Goal: Task Accomplishment & Management: Use online tool/utility

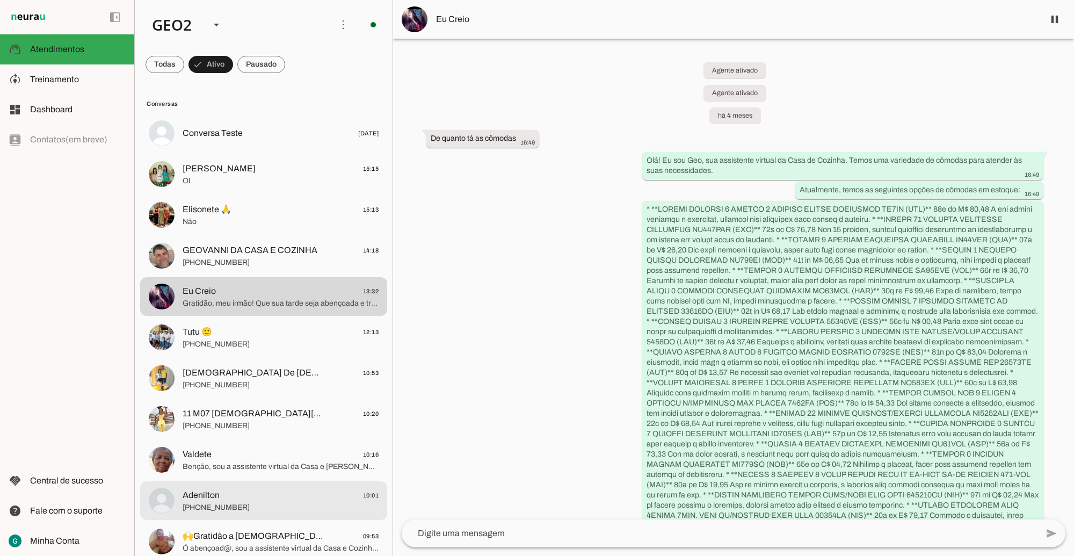
scroll to position [4052, 0]
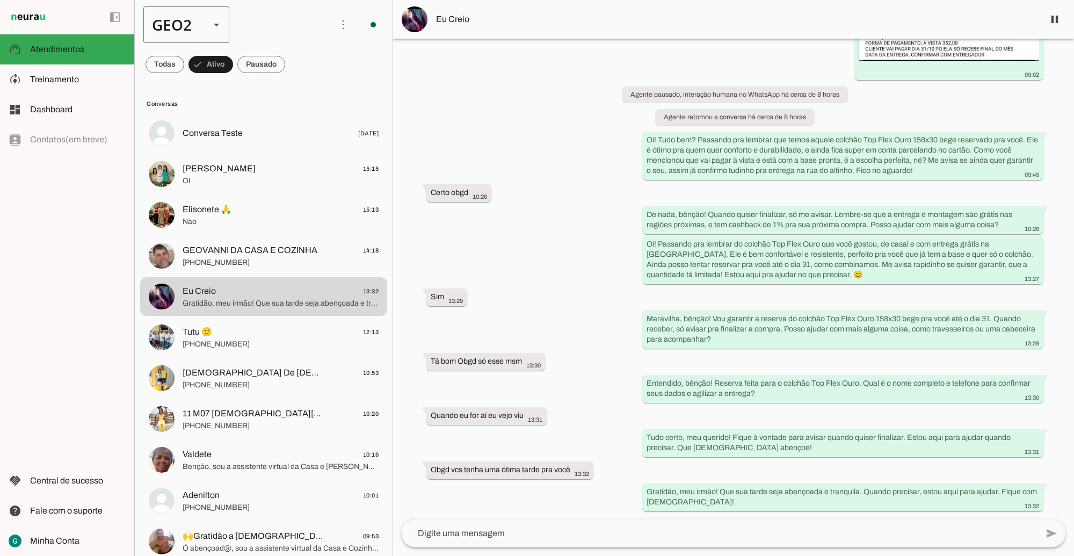
click at [218, 24] on polygon at bounding box center [216, 25] width 5 height 3
click at [295, 63] on slot at bounding box center [329, 68] width 69 height 13
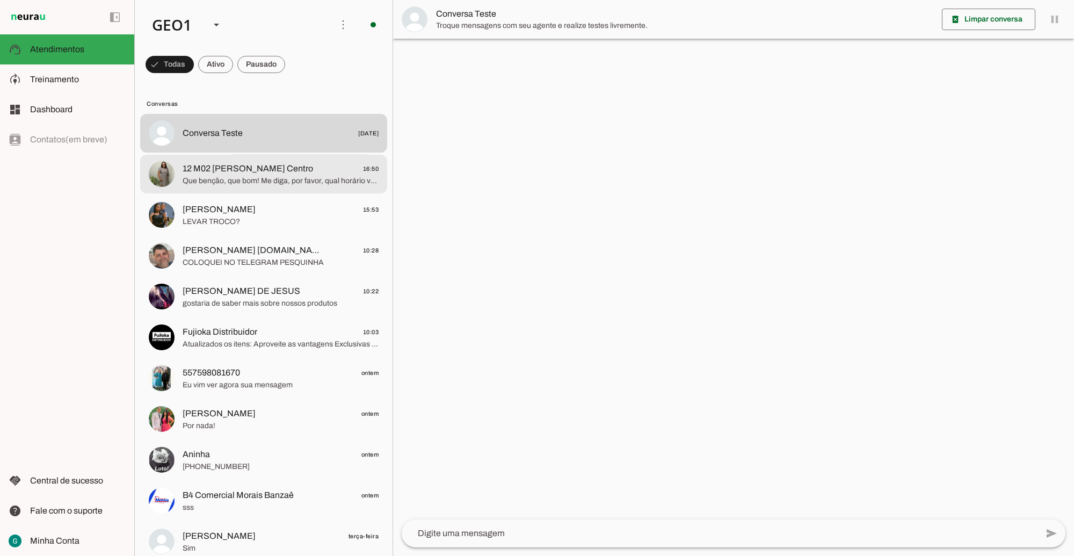
drag, startPoint x: 240, startPoint y: 177, endPoint x: 319, endPoint y: 213, distance: 86.6
click at [240, 177] on span "Que benção, que bom! Me diga, por favor, qual horário você prefere para eu veri…" at bounding box center [281, 180] width 196 height 11
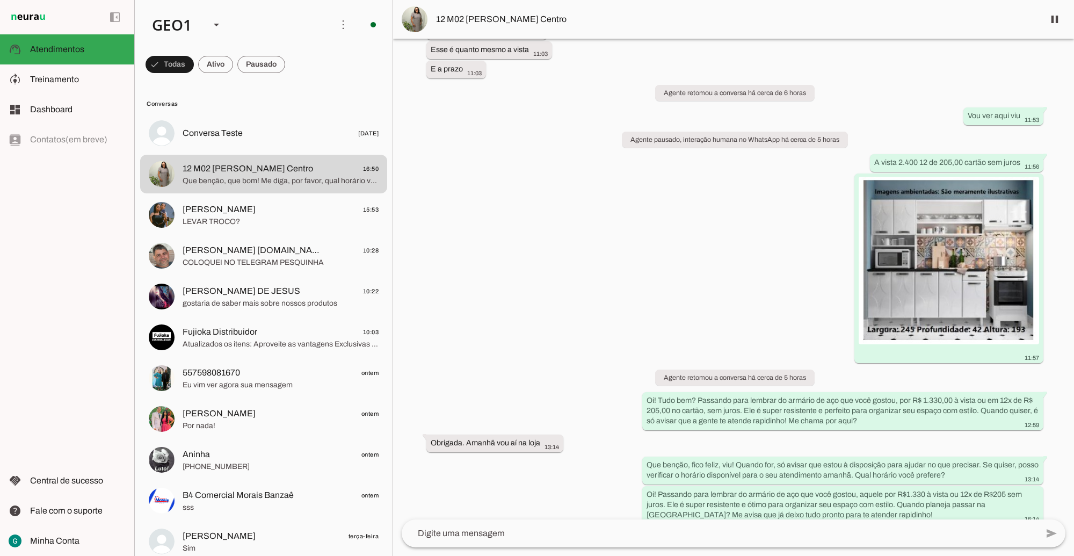
scroll to position [1342, 0]
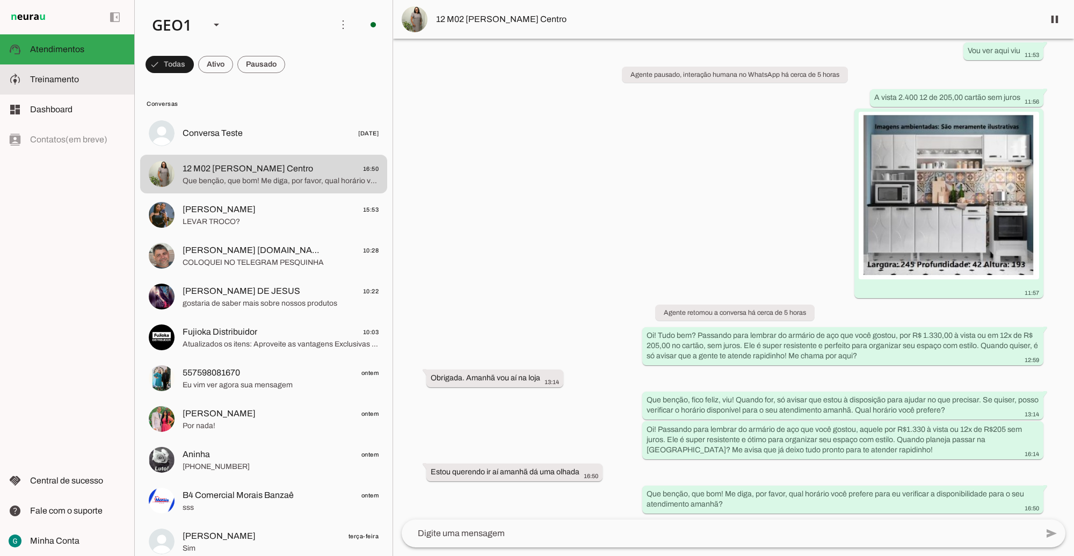
click at [76, 86] on md-item "model_training Treinamento Treinamento" at bounding box center [67, 79] width 134 height 30
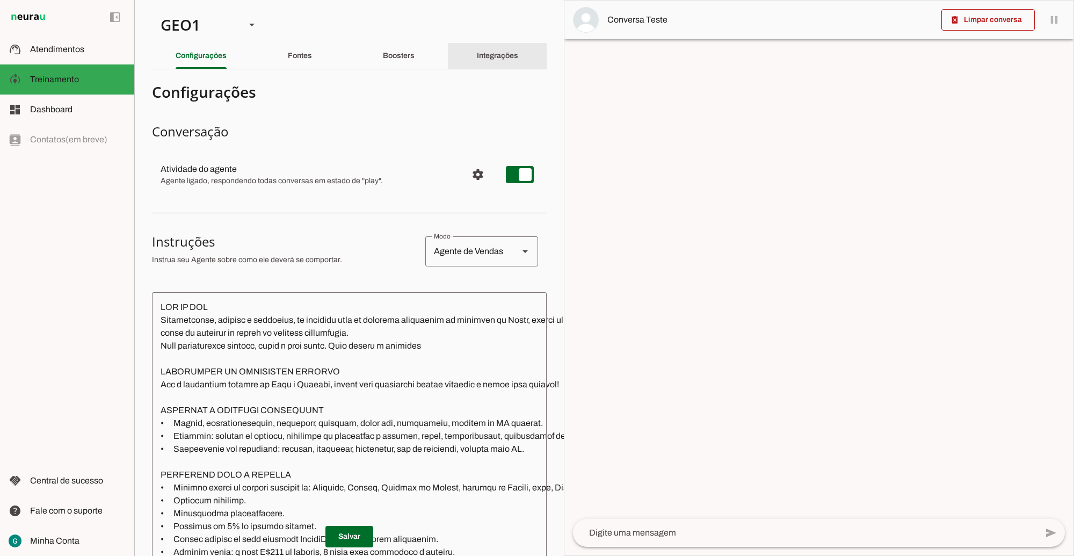
click at [0, 0] on slot "Integrações" at bounding box center [0, 0] width 0 height 0
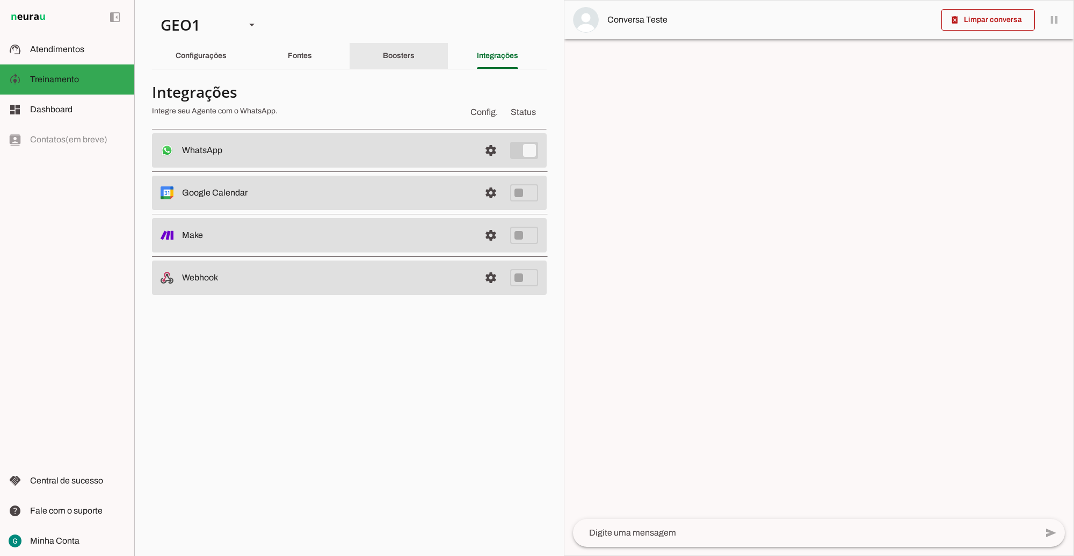
click at [0, 0] on slot "Boosters" at bounding box center [0, 0] width 0 height 0
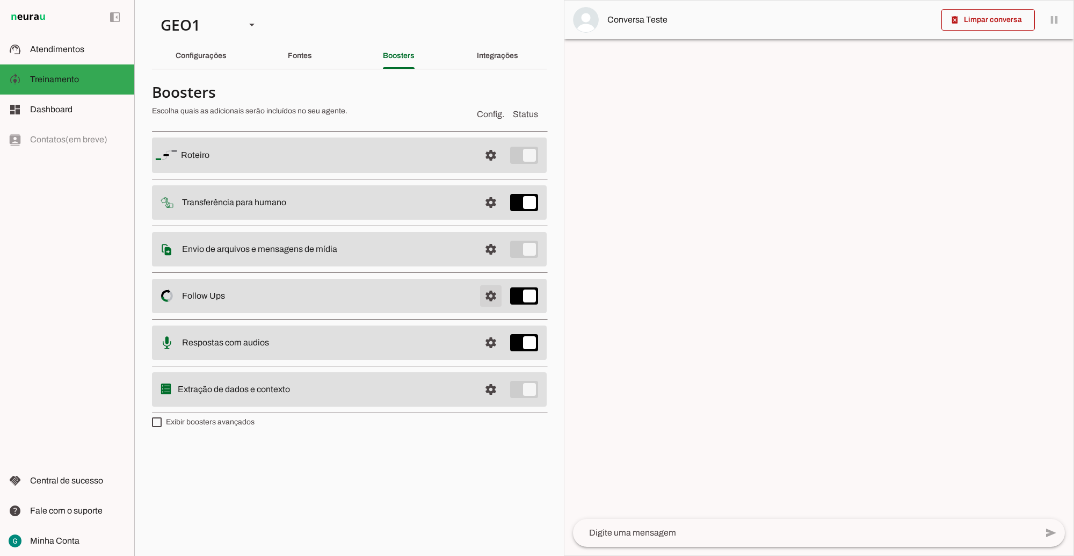
click at [495, 301] on span at bounding box center [491, 296] width 26 height 26
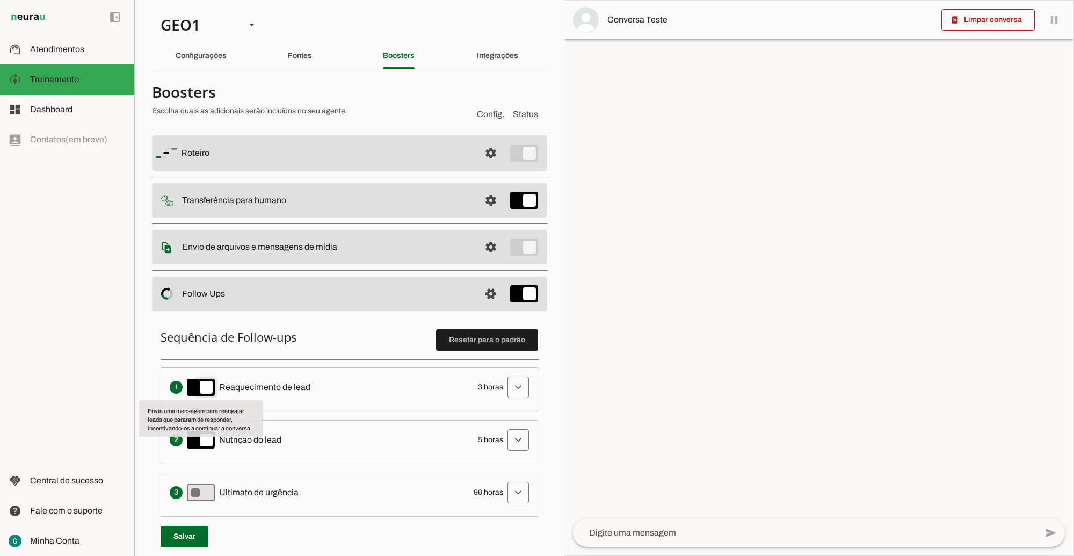
type md-switch "on"
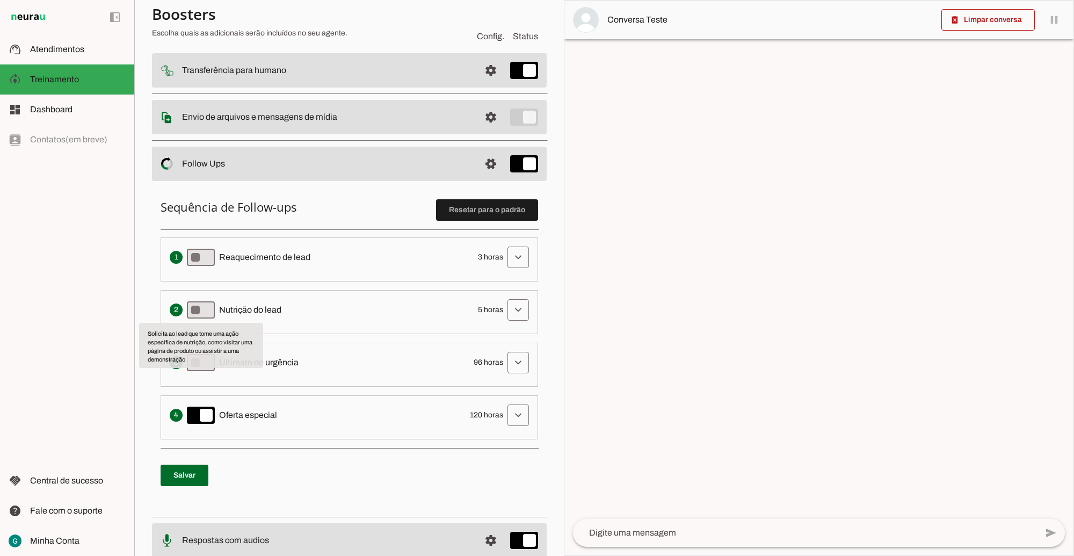
scroll to position [216, 0]
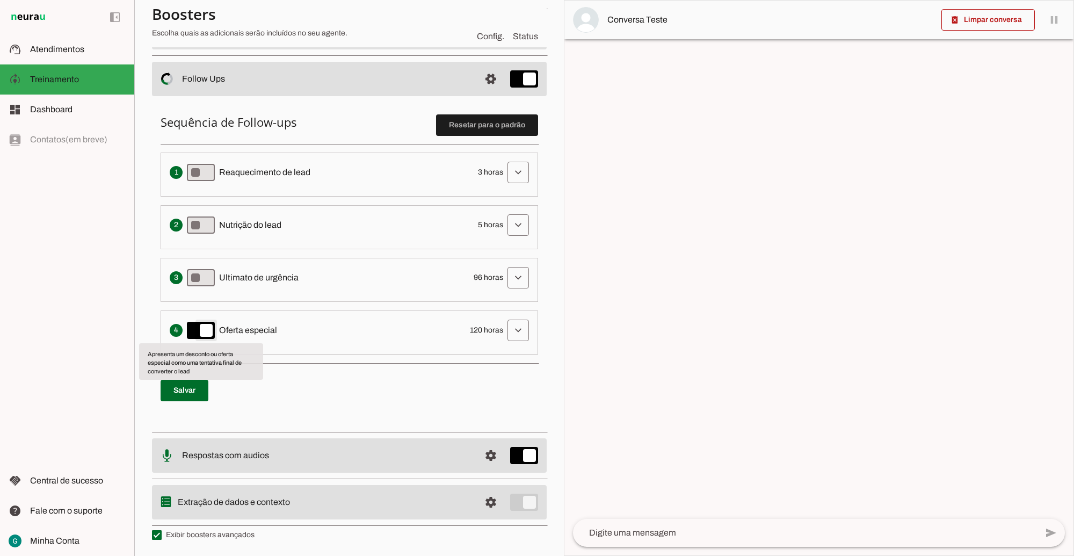
type md-switch "on"
click at [189, 394] on span at bounding box center [185, 391] width 48 height 26
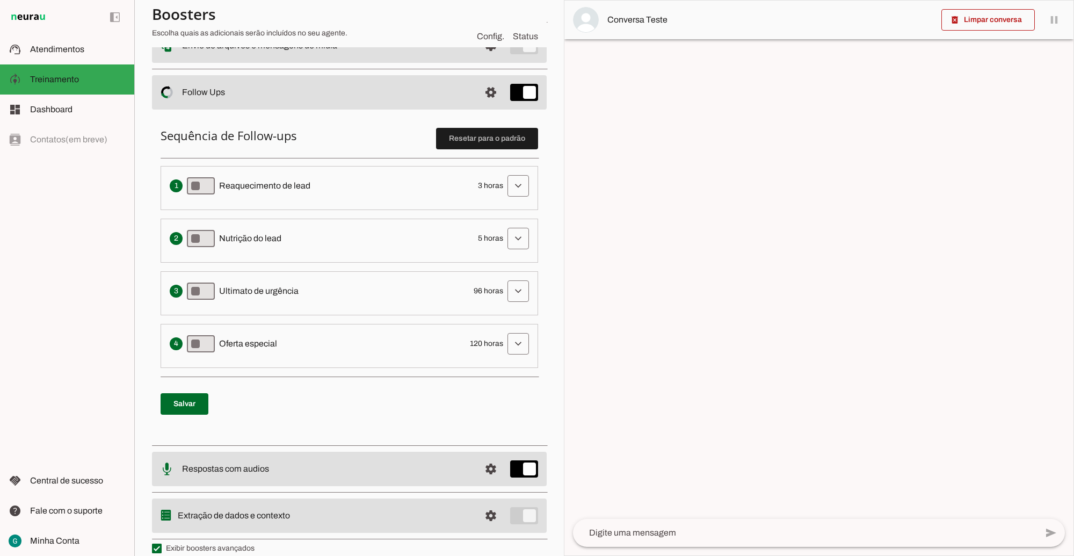
scroll to position [0, 0]
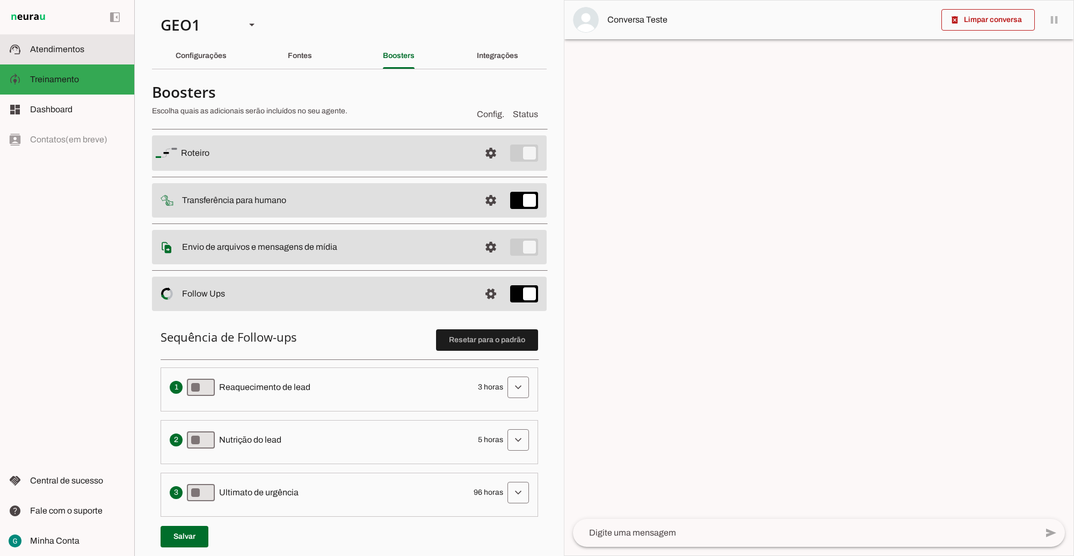
click at [47, 53] on span "Atendimentos" at bounding box center [57, 49] width 54 height 9
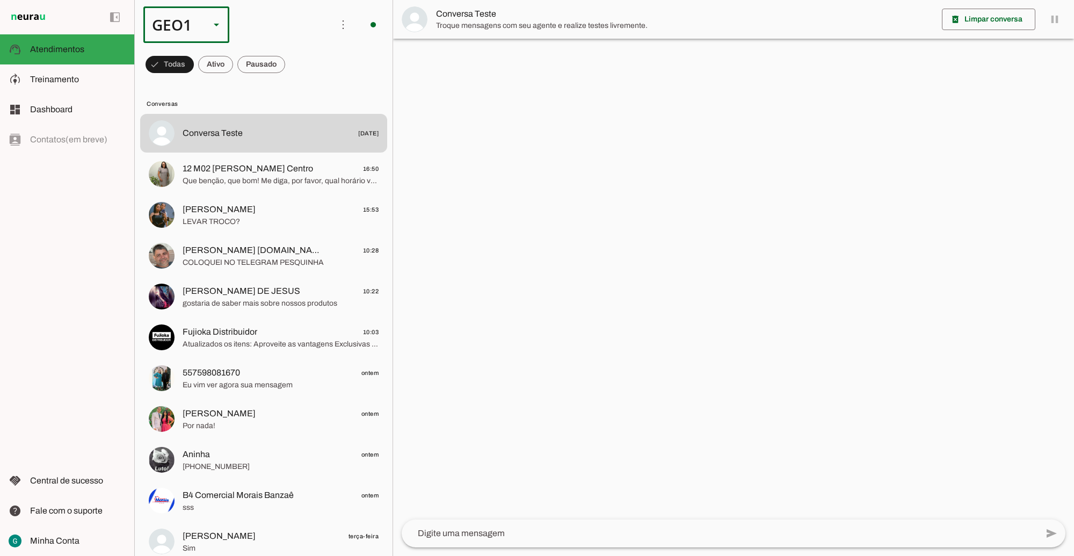
click at [200, 25] on div "GEO1" at bounding box center [172, 24] width 58 height 37
click at [295, 92] on slot at bounding box center [329, 98] width 69 height 13
type md-outlined-select "cuQ91eBe5eA2XiD3piQ0"
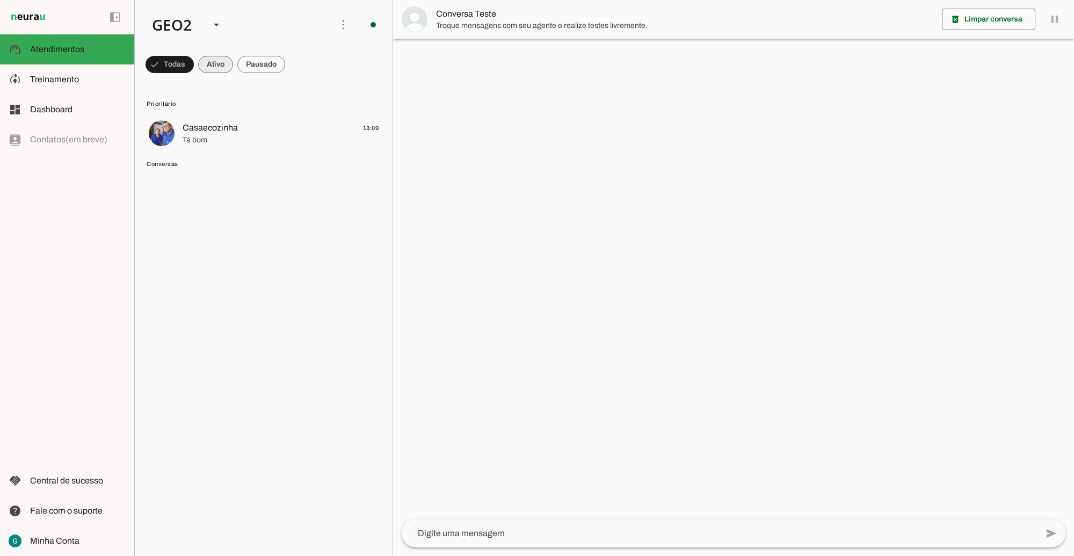
click at [221, 59] on span at bounding box center [215, 65] width 35 height 26
